Goal: Navigation & Orientation: Understand site structure

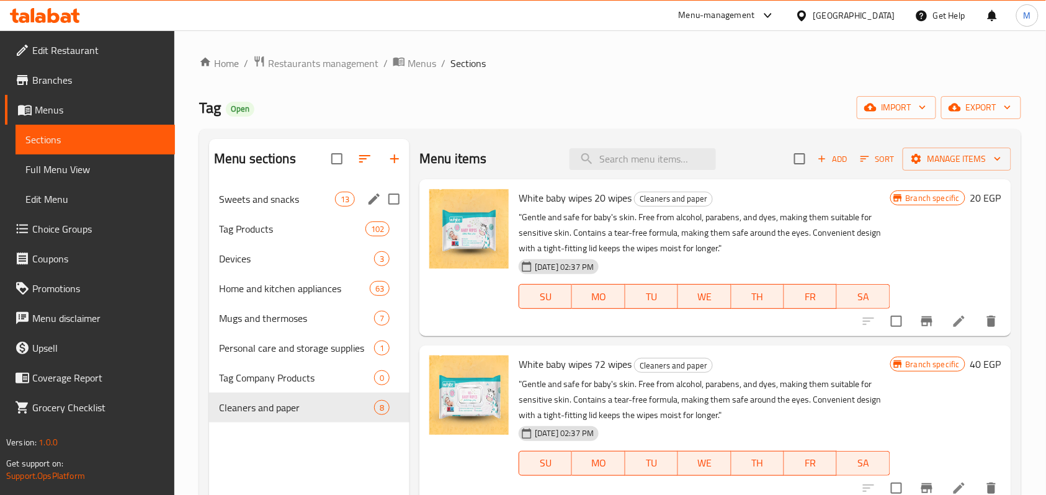
click at [266, 202] on span "Sweets and snacks" at bounding box center [277, 199] width 116 height 15
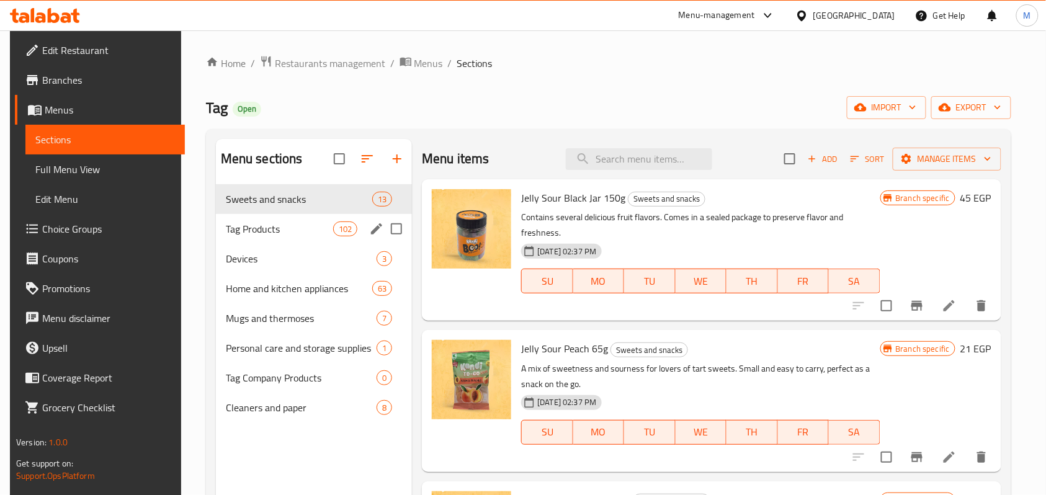
click at [249, 238] on div "Tag Products 102" at bounding box center [314, 229] width 197 height 30
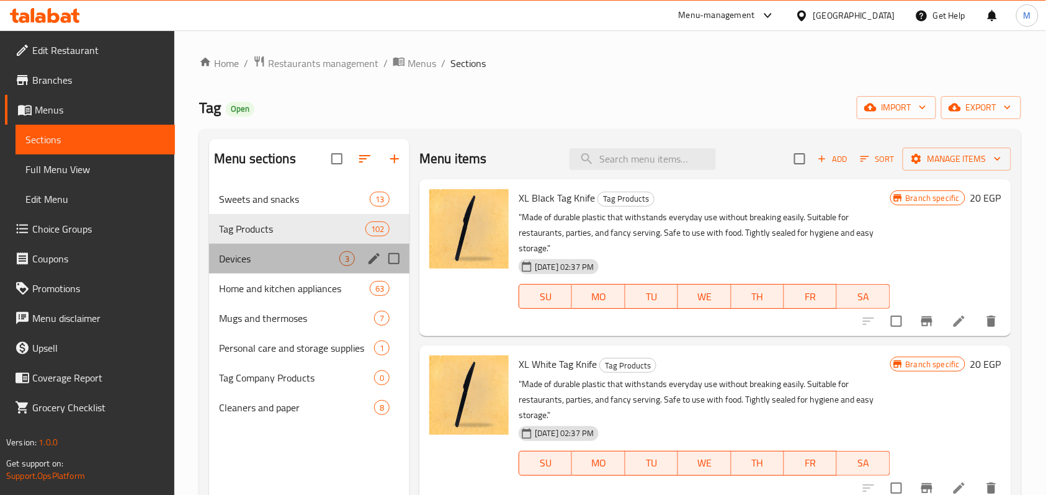
click at [247, 262] on span "Devices" at bounding box center [279, 258] width 120 height 15
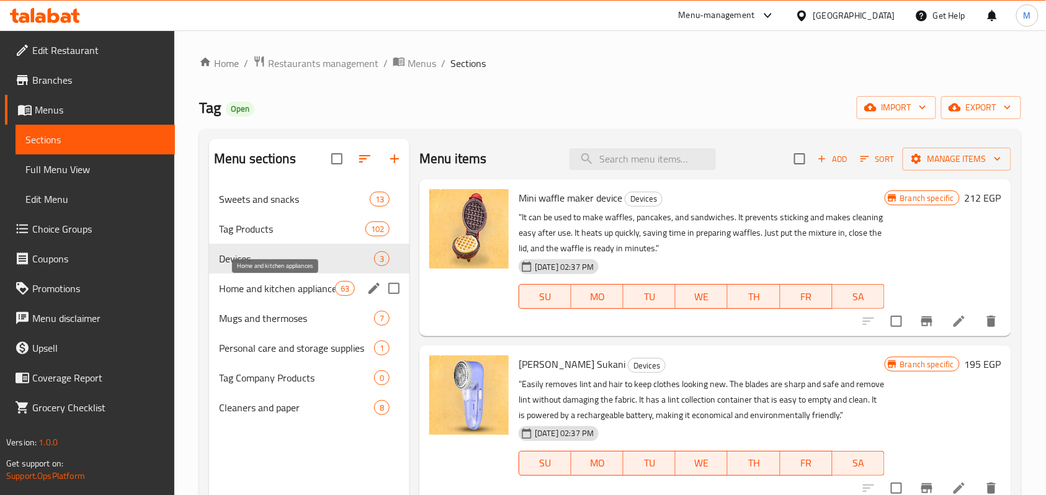
click at [251, 292] on span "Home and kitchen appliances" at bounding box center [277, 288] width 116 height 15
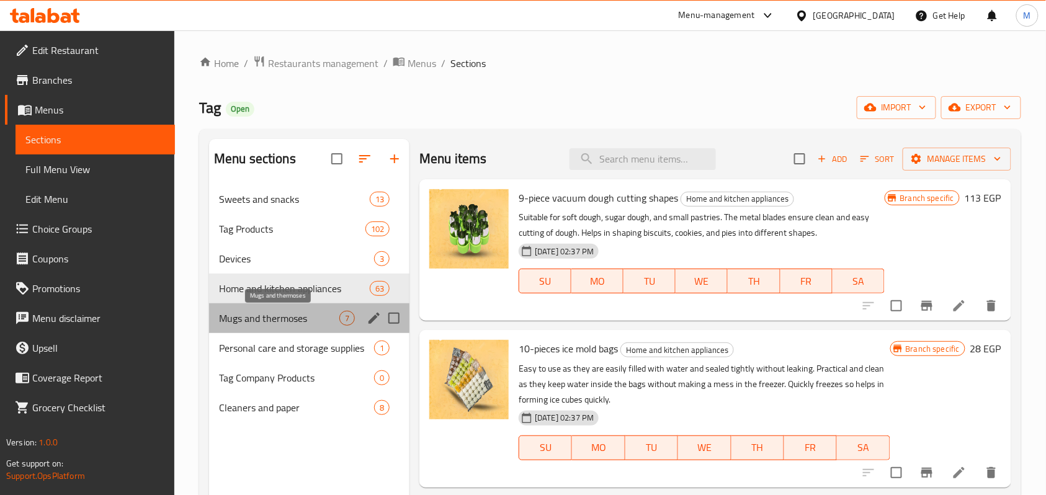
click at [252, 315] on span "Mugs and thermoses" at bounding box center [279, 318] width 120 height 15
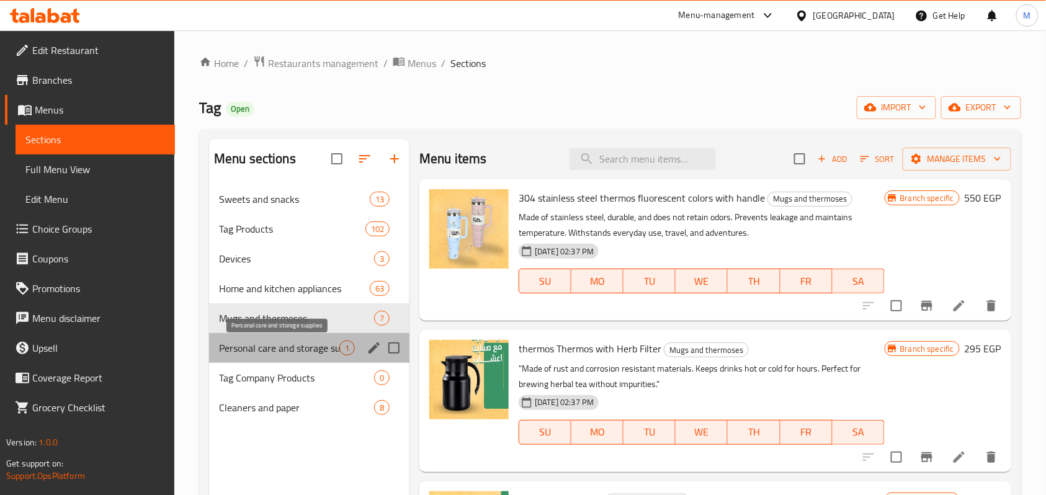
click at [259, 351] on span "Personal care and storage supplies" at bounding box center [279, 348] width 120 height 15
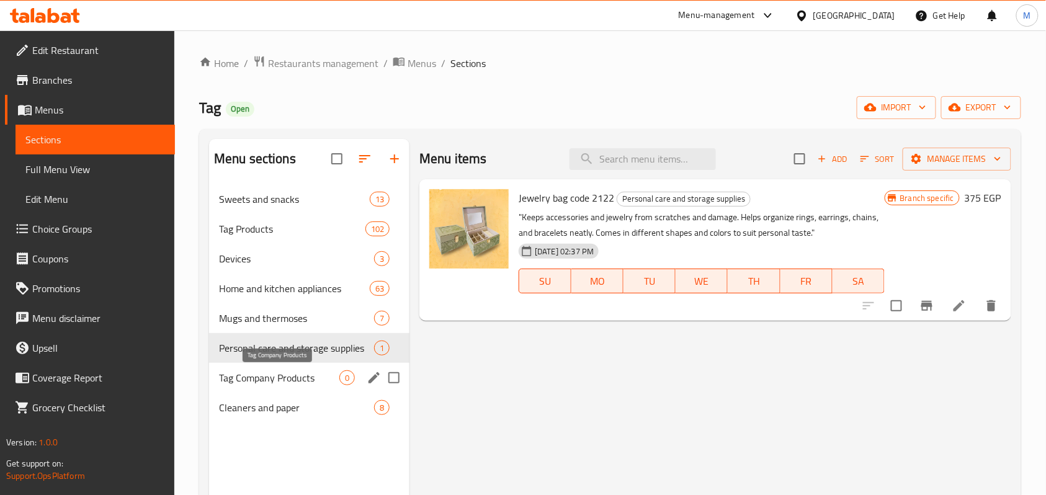
click at [257, 373] on span "Tag Company Products" at bounding box center [279, 377] width 120 height 15
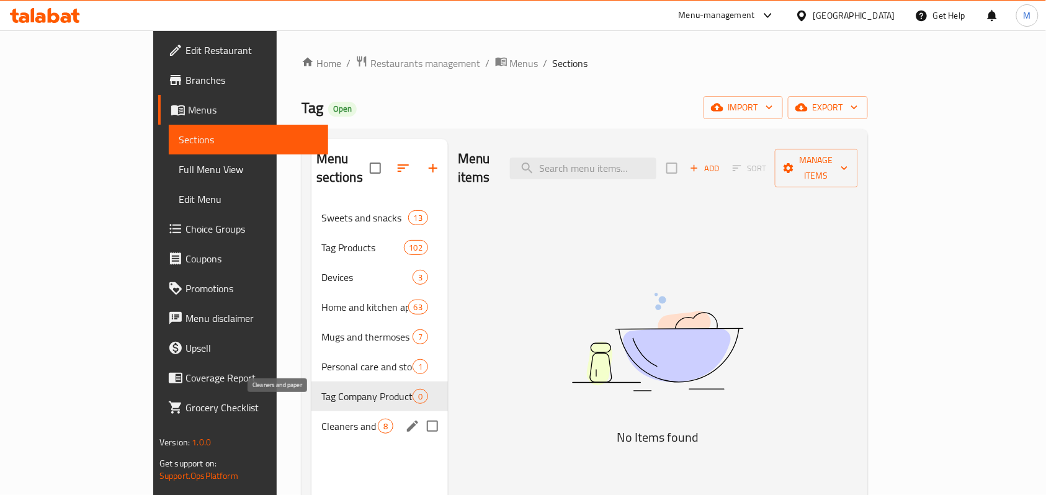
click at [321, 419] on span "Cleaners and paper" at bounding box center [349, 426] width 56 height 15
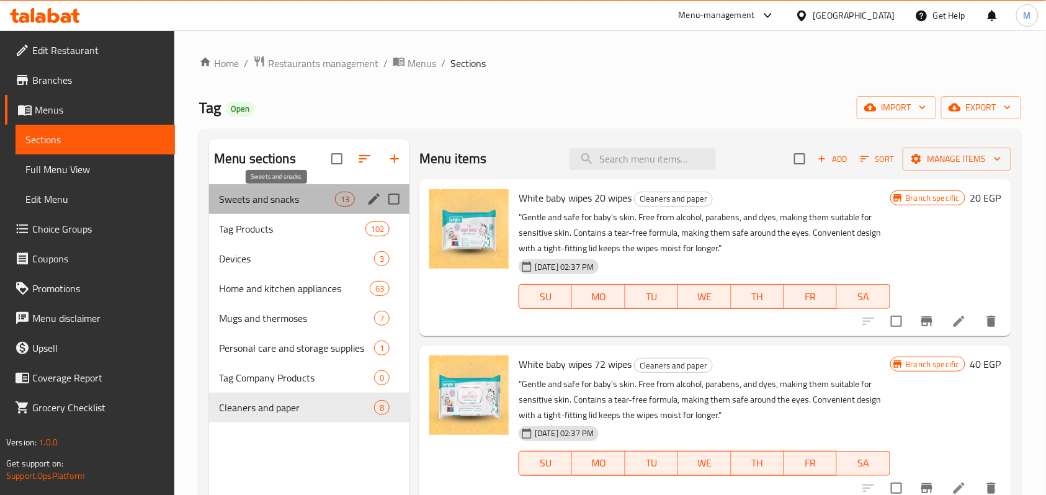
click at [281, 199] on span "Sweets and snacks" at bounding box center [277, 199] width 116 height 15
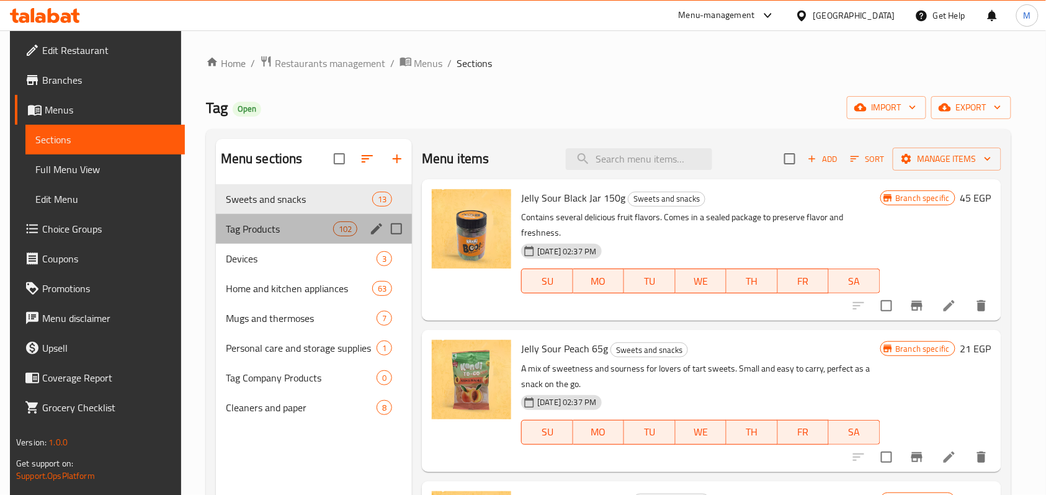
click at [249, 239] on div "Tag Products 102" at bounding box center [314, 229] width 197 height 30
